Goal: Task Accomplishment & Management: Manage account settings

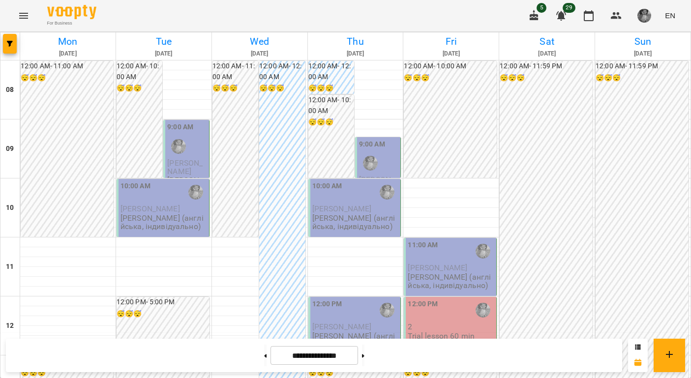
scroll to position [70, 0]
click at [365, 359] on button at bounding box center [363, 356] width 2 height 22
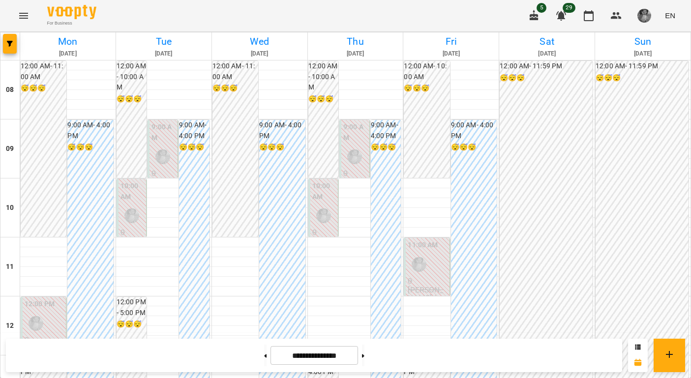
scroll to position [612, 0]
click at [365, 352] on button at bounding box center [363, 356] width 2 height 22
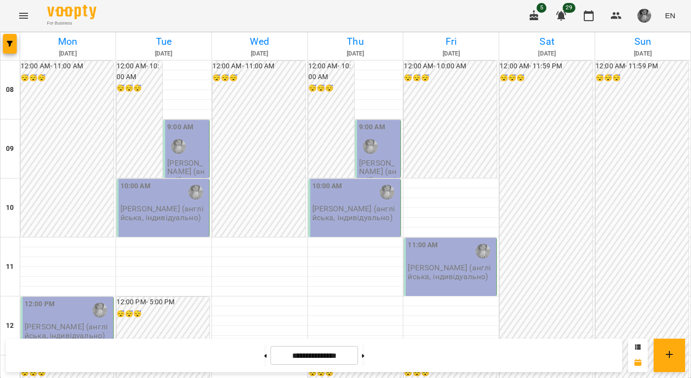
scroll to position [0, 0]
click at [264, 353] on button at bounding box center [265, 356] width 2 height 22
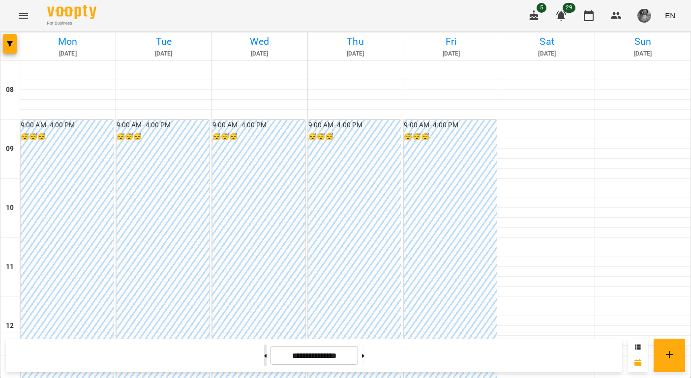
click at [264, 353] on button at bounding box center [265, 356] width 2 height 22
type input "**********"
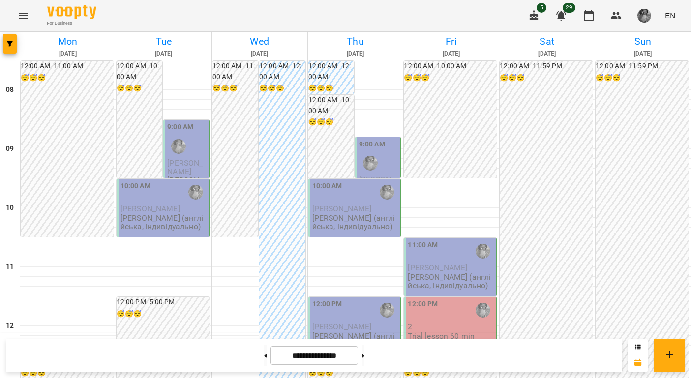
click at [2, 45] on div at bounding box center [10, 46] width 20 height 28
click at [314, 361] on input "**********" at bounding box center [315, 355] width 88 height 19
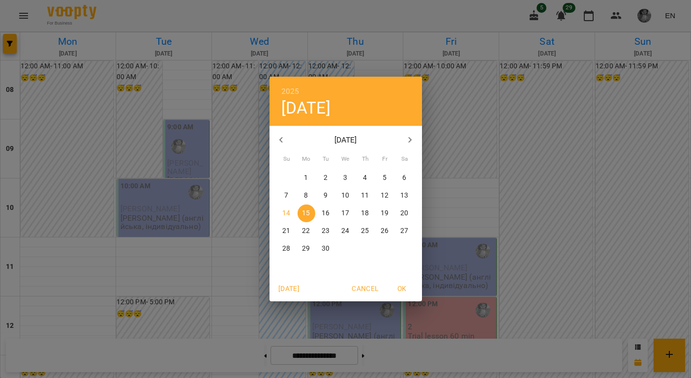
click at [330, 135] on p "September 2025" at bounding box center [346, 140] width 106 height 12
click at [331, 138] on p "September 2025" at bounding box center [346, 140] width 106 height 12
click at [279, 144] on icon "button" at bounding box center [282, 140] width 12 height 12
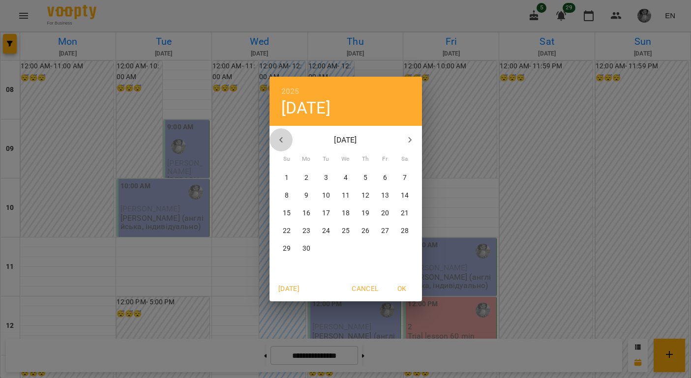
click at [279, 144] on icon "button" at bounding box center [282, 140] width 12 height 12
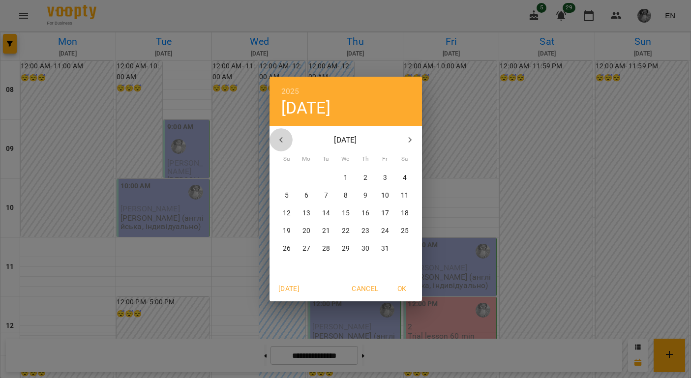
click at [279, 144] on icon "button" at bounding box center [282, 140] width 12 height 12
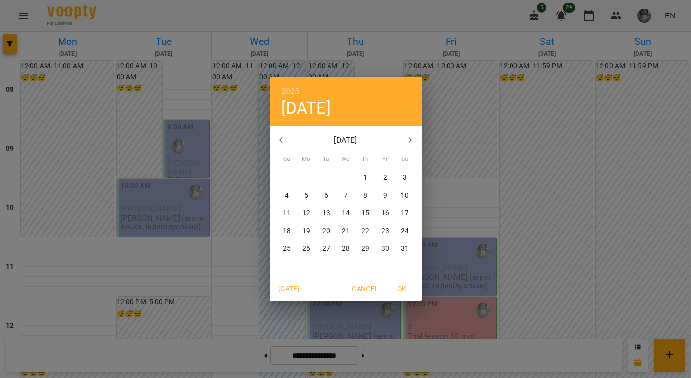
click at [279, 144] on icon "button" at bounding box center [282, 140] width 12 height 12
click at [404, 137] on icon "button" at bounding box center [410, 140] width 12 height 12
click at [404, 138] on icon "button" at bounding box center [410, 140] width 12 height 12
click at [406, 146] on button "button" at bounding box center [410, 140] width 24 height 24
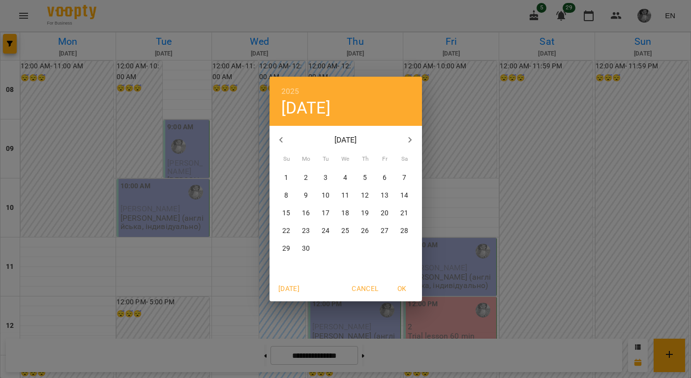
click at [405, 192] on p "14" at bounding box center [404, 196] width 8 height 10
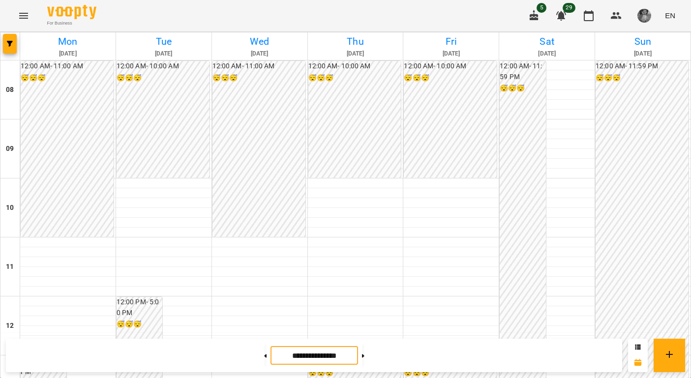
scroll to position [456, 0]
click at [365, 354] on button at bounding box center [363, 356] width 2 height 22
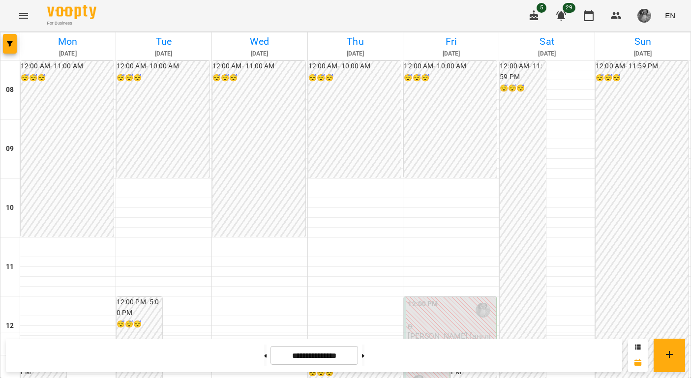
scroll to position [491, 0]
click at [365, 350] on button at bounding box center [363, 356] width 2 height 22
click at [365, 358] on button at bounding box center [363, 356] width 2 height 22
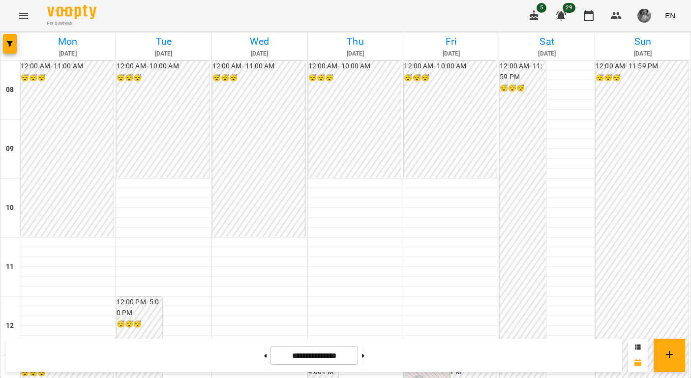
scroll to position [517, 0]
click at [365, 351] on button at bounding box center [363, 356] width 2 height 22
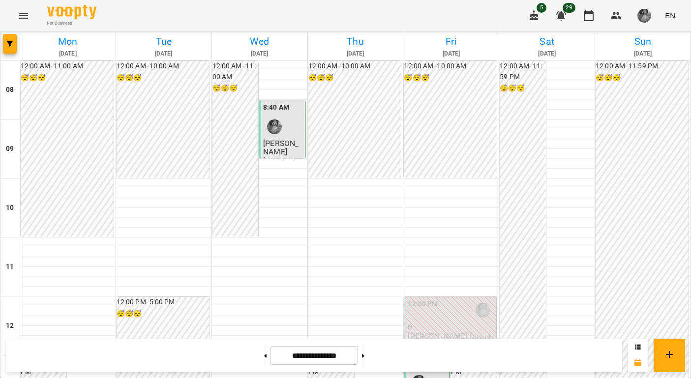
scroll to position [475, 0]
click at [365, 353] on button at bounding box center [363, 356] width 2 height 22
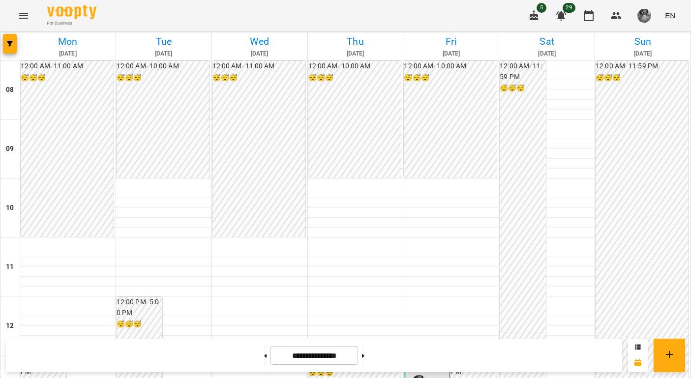
scroll to position [612, 0]
click at [365, 358] on button at bounding box center [363, 356] width 2 height 22
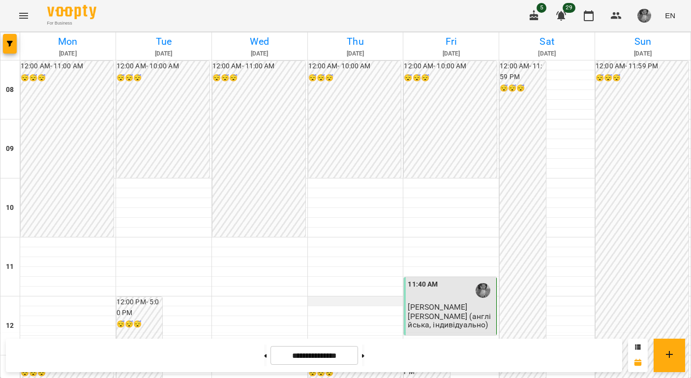
scroll to position [478, 0]
click at [365, 359] on button at bounding box center [363, 356] width 2 height 22
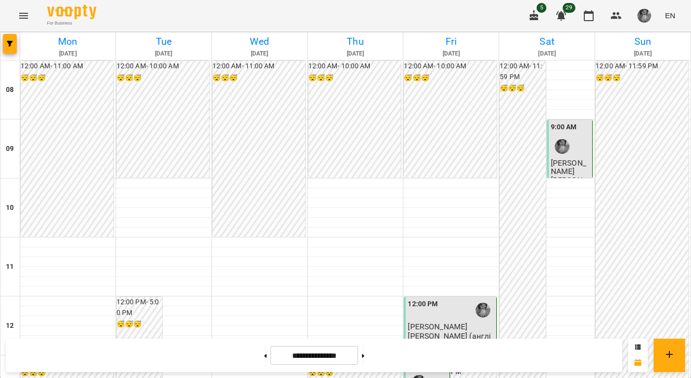
scroll to position [420, 0]
click at [319, 351] on input "**********" at bounding box center [315, 355] width 88 height 19
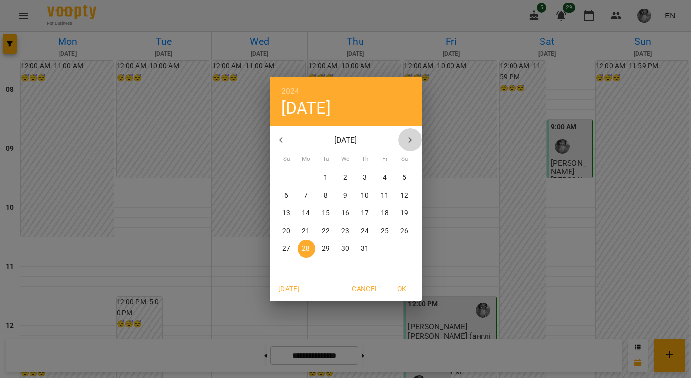
click at [413, 142] on icon "button" at bounding box center [410, 140] width 12 height 12
click at [412, 142] on icon "button" at bounding box center [410, 140] width 12 height 12
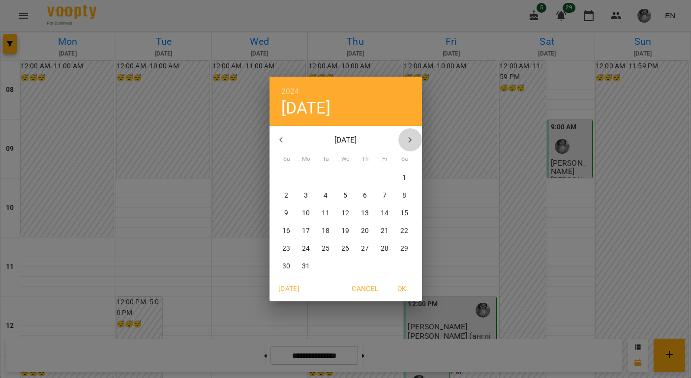
click at [412, 142] on icon "button" at bounding box center [410, 140] width 12 height 12
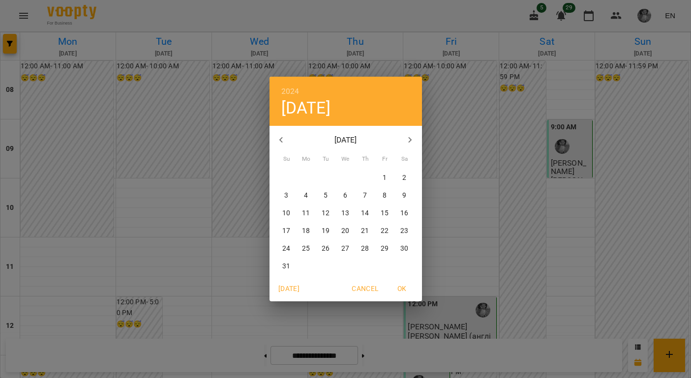
click at [412, 142] on icon "button" at bounding box center [410, 140] width 12 height 12
click at [287, 203] on button "7" at bounding box center [287, 196] width 18 height 18
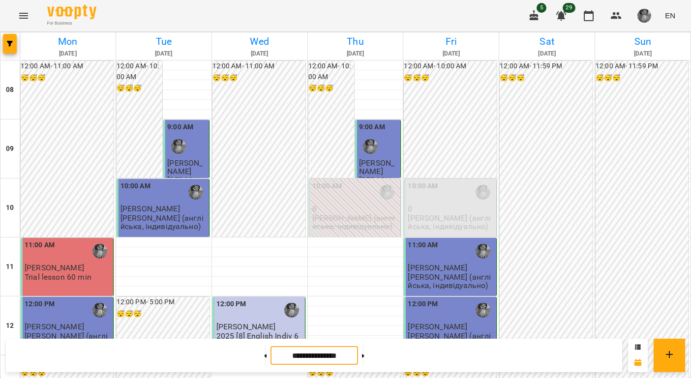
scroll to position [0, 0]
click at [365, 354] on button at bounding box center [363, 356] width 2 height 22
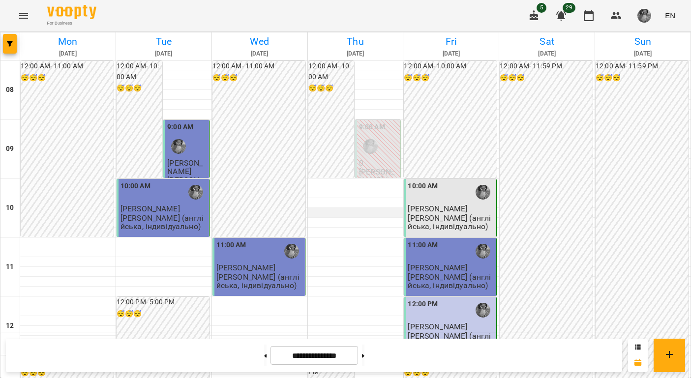
scroll to position [535, 0]
click at [365, 361] on button at bounding box center [363, 356] width 2 height 22
type input "**********"
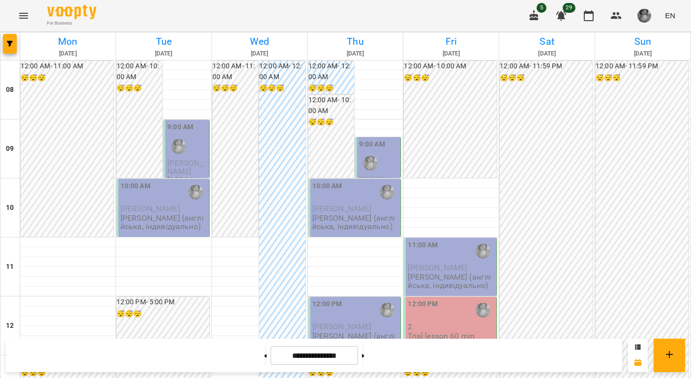
click at [228, 345] on div "**********" at bounding box center [314, 355] width 616 height 33
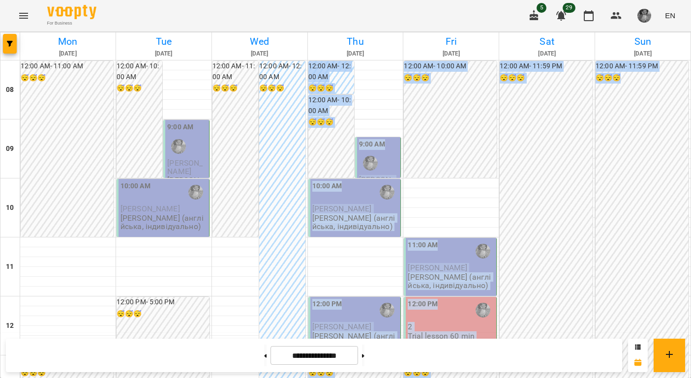
drag, startPoint x: 229, startPoint y: 316, endPoint x: 224, endPoint y: 188, distance: 128.0
click at [217, 348] on div "**********" at bounding box center [314, 355] width 616 height 33
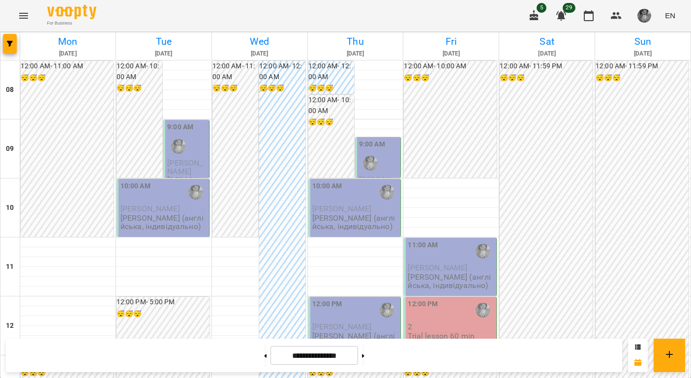
scroll to position [612, 0]
